Goal: Check status

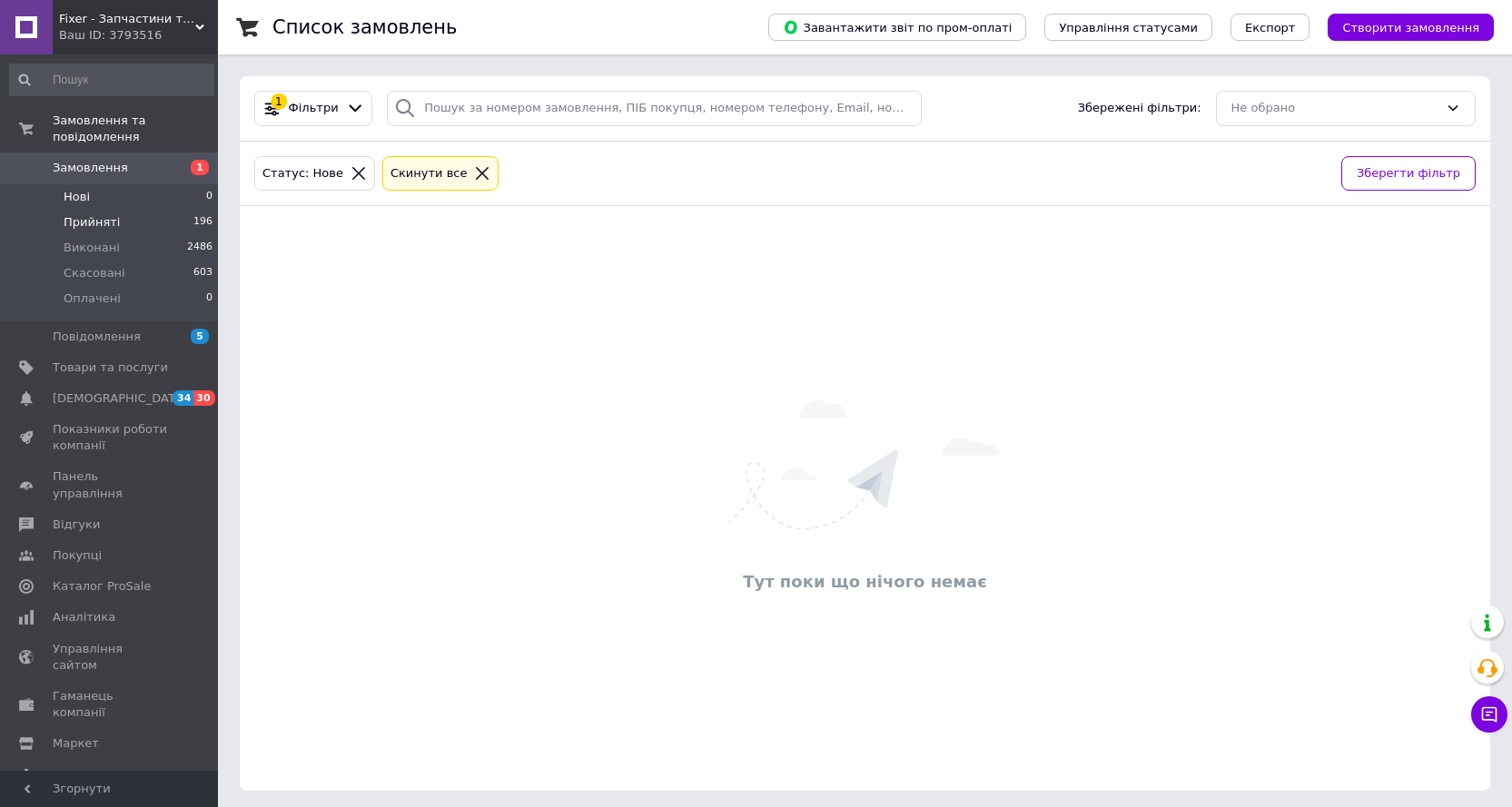
click at [90, 215] on span "Прийняті" at bounding box center [92, 223] width 57 height 16
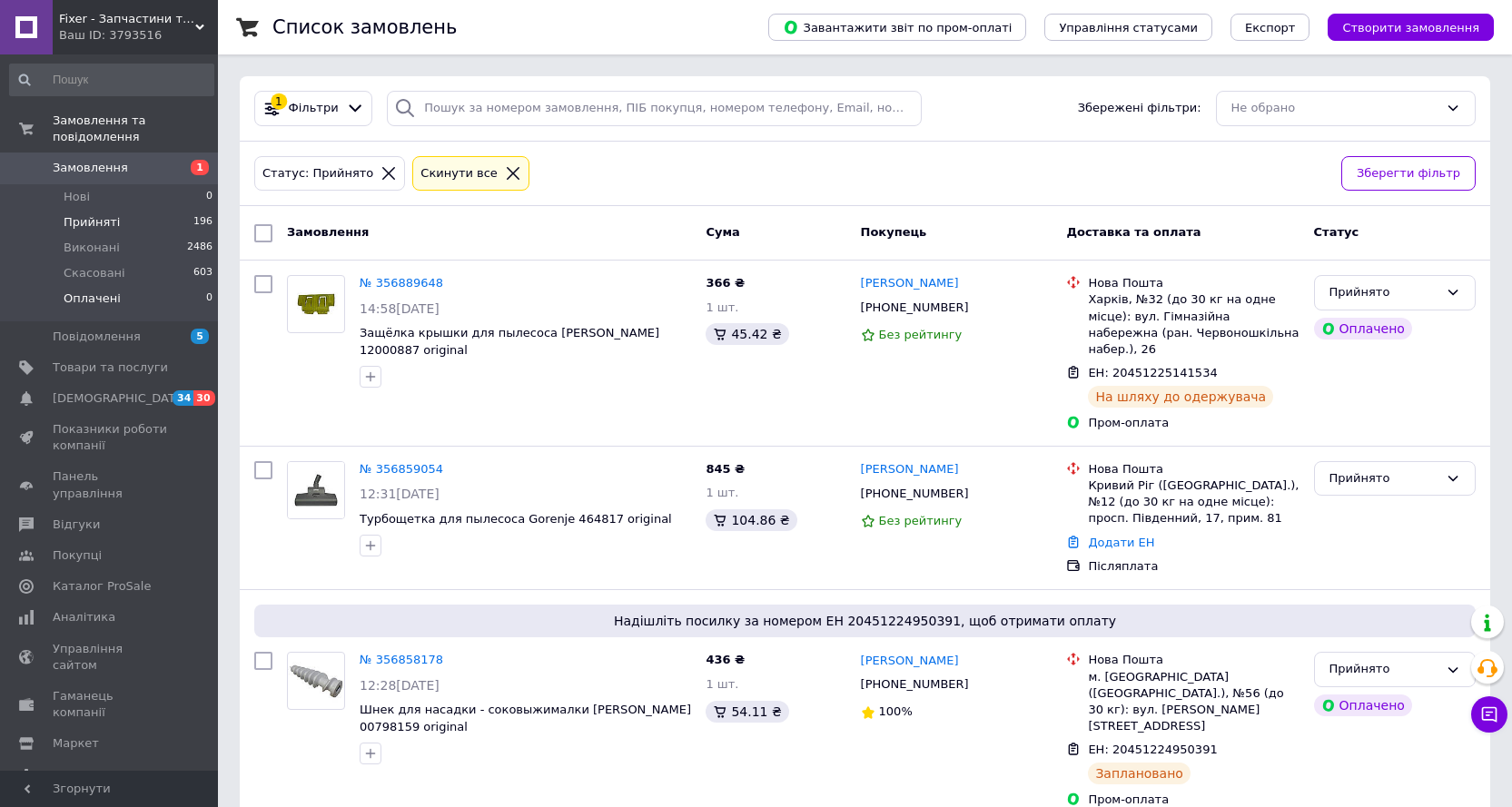
click at [91, 290] on span "Оплачені" at bounding box center [92, 299] width 58 height 16
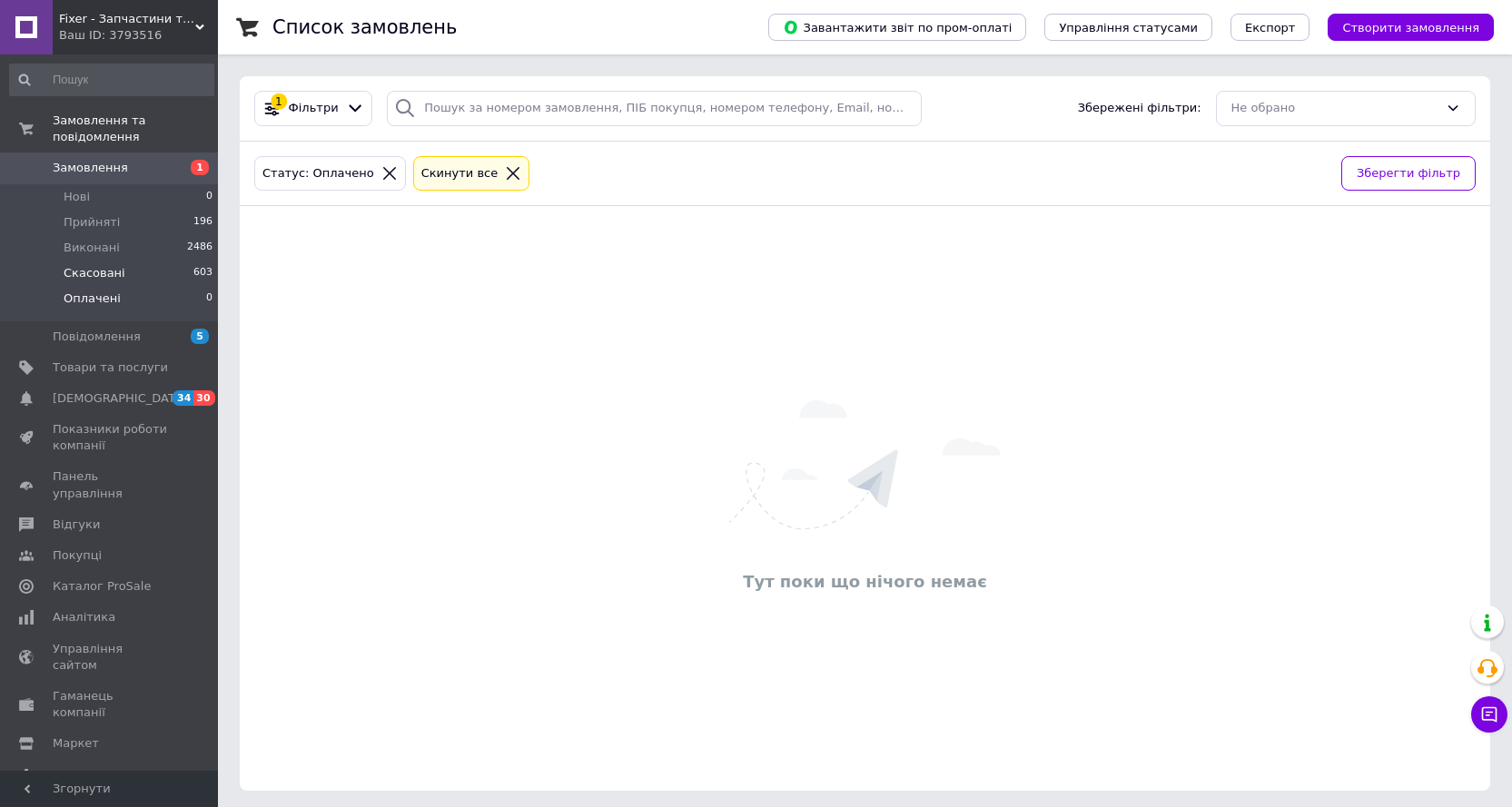
drag, startPoint x: 94, startPoint y: 254, endPoint x: 139, endPoint y: 282, distance: 53.0
click at [95, 265] on span "Скасовані" at bounding box center [95, 273] width 62 height 16
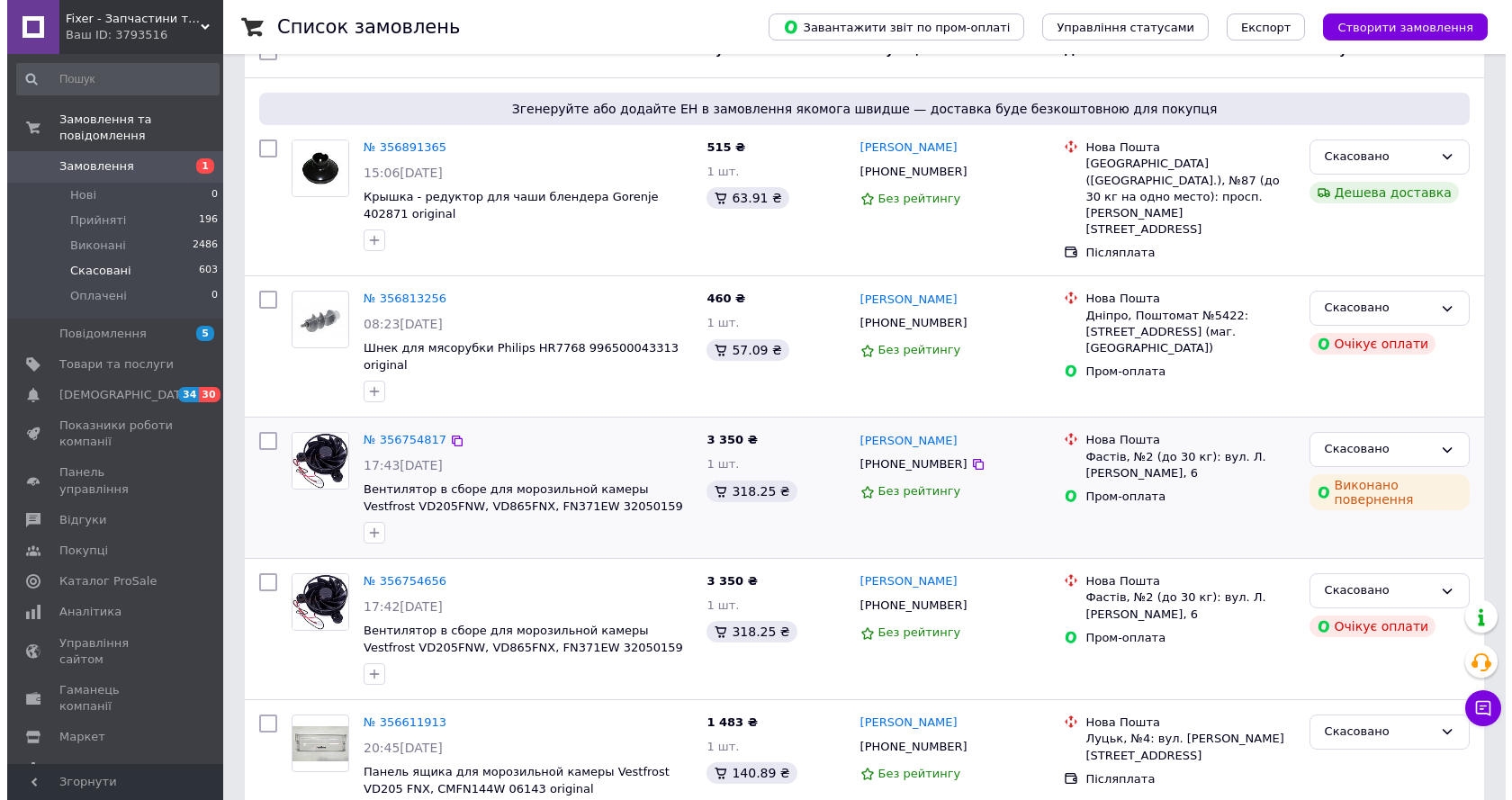
scroll to position [270, 0]
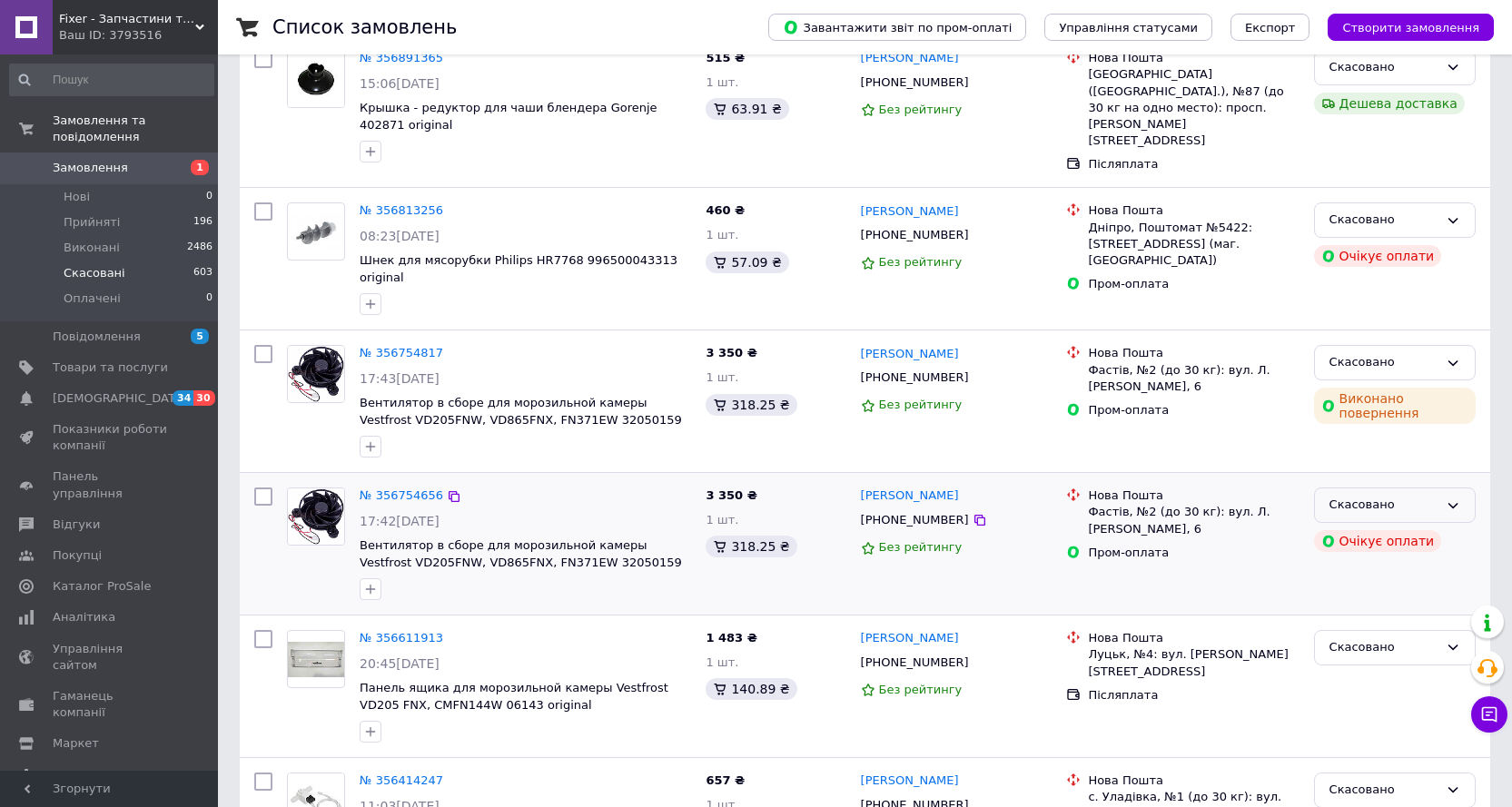
click at [1456, 503] on icon at bounding box center [1454, 506] width 10 height 5
click at [1354, 527] on li "Прийнято" at bounding box center [1394, 543] width 160 height 34
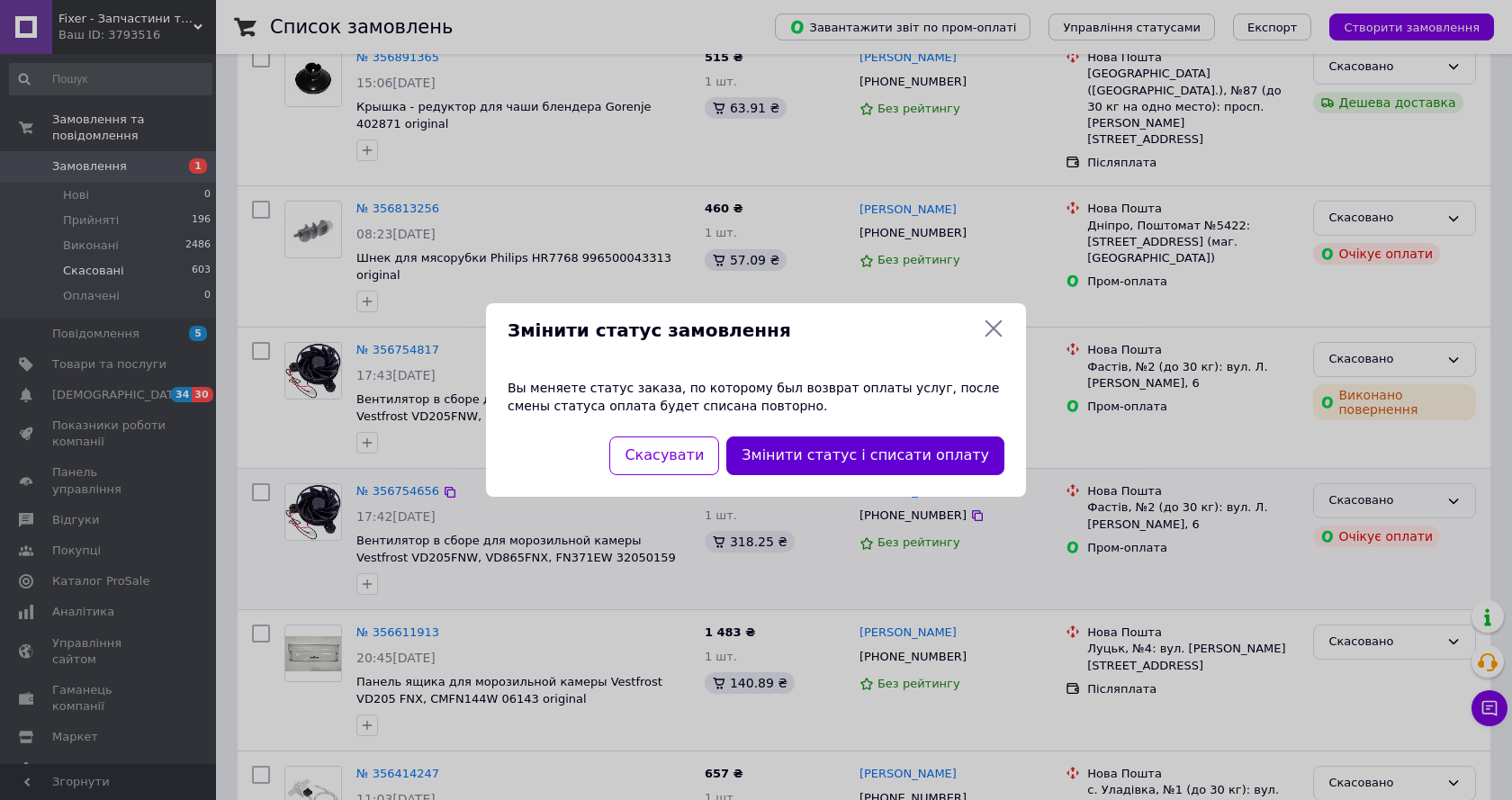
click at [844, 462] on button "Змінити статус і списати оплату" at bounding box center [865, 455] width 278 height 39
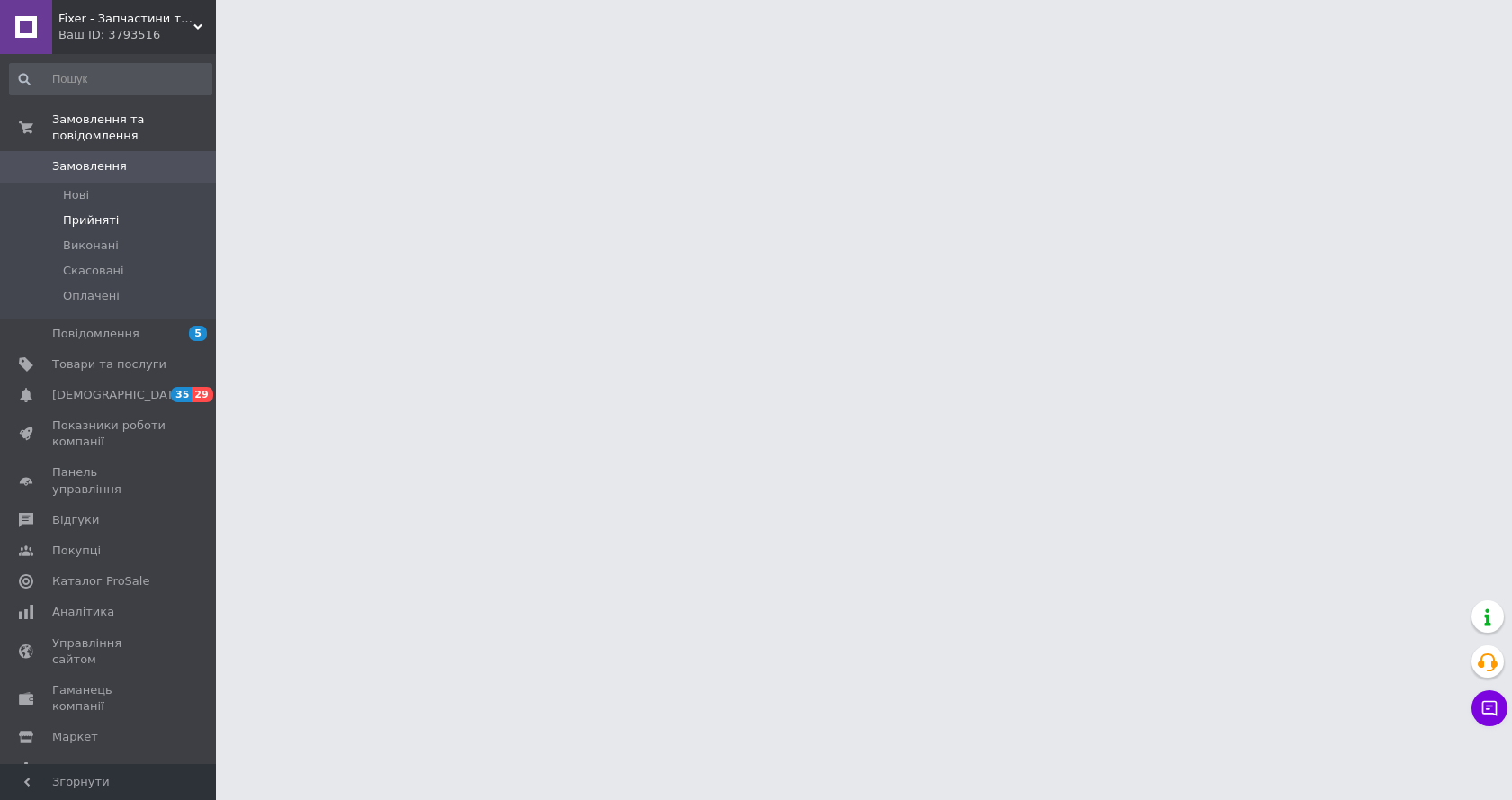
click at [73, 213] on span "Прийняті" at bounding box center [91, 221] width 56 height 16
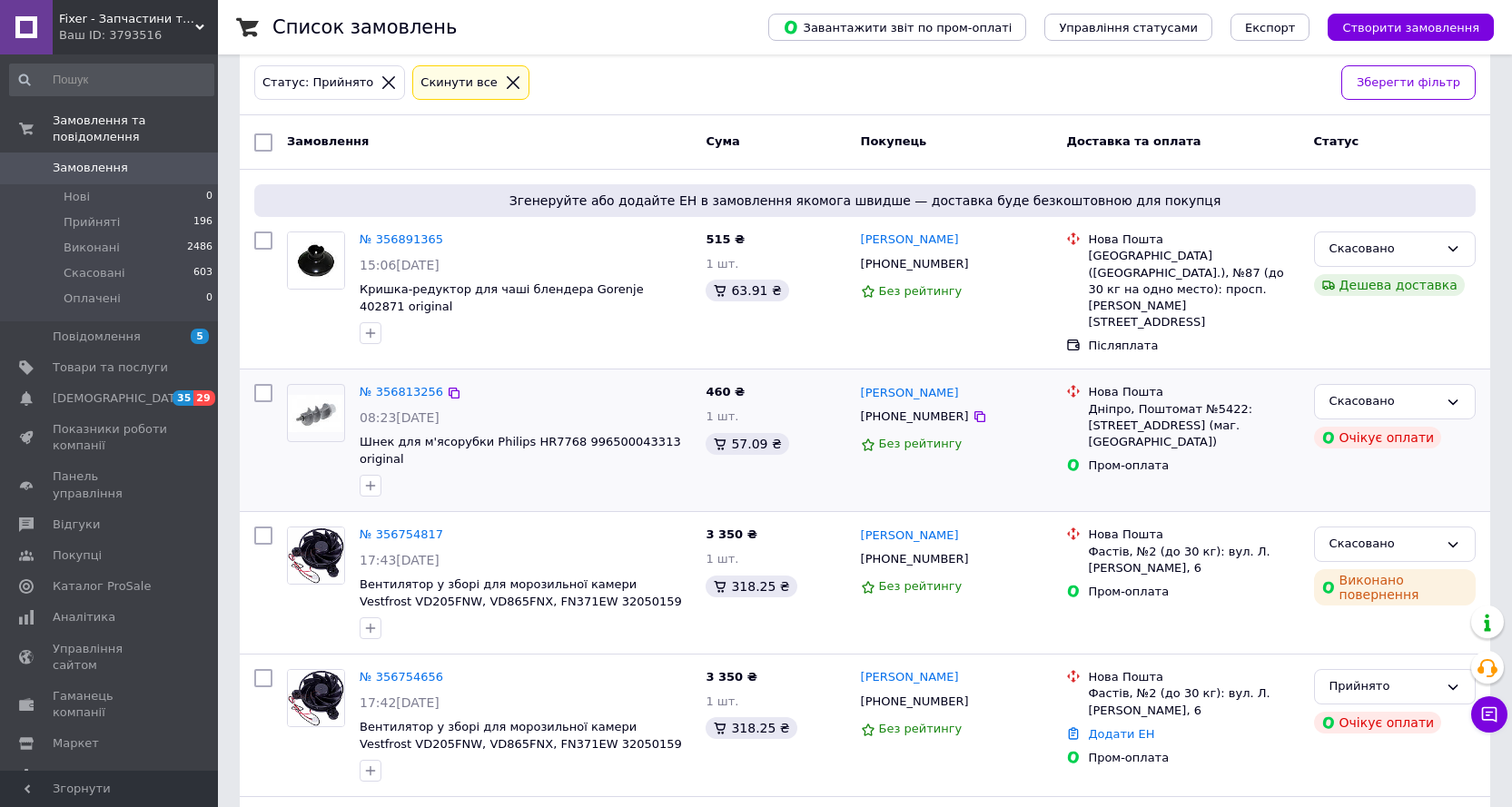
scroll to position [182, 0]
